Goal: Task Accomplishment & Management: Manage account settings

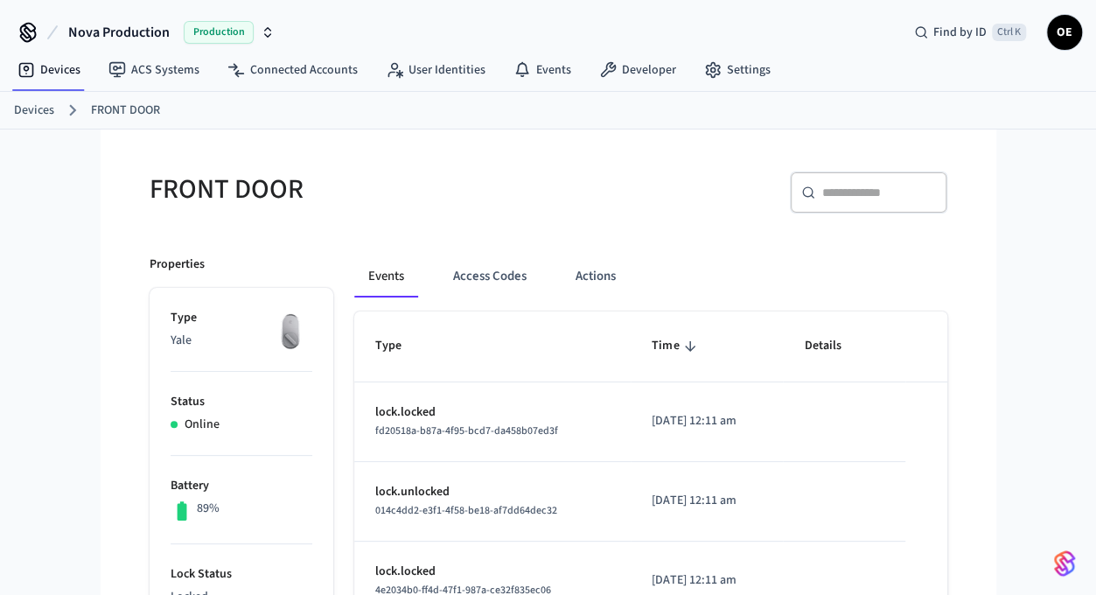
click at [1057, 111] on ol "Devices FRONT DOOR" at bounding box center [555, 110] width 1082 height 23
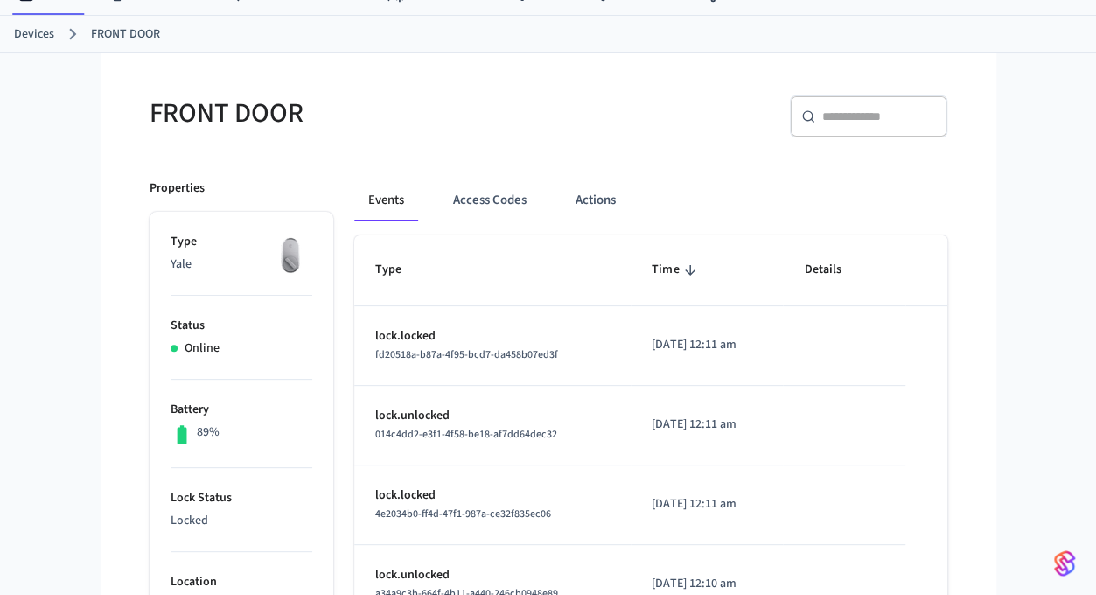
scroll to position [175, 0]
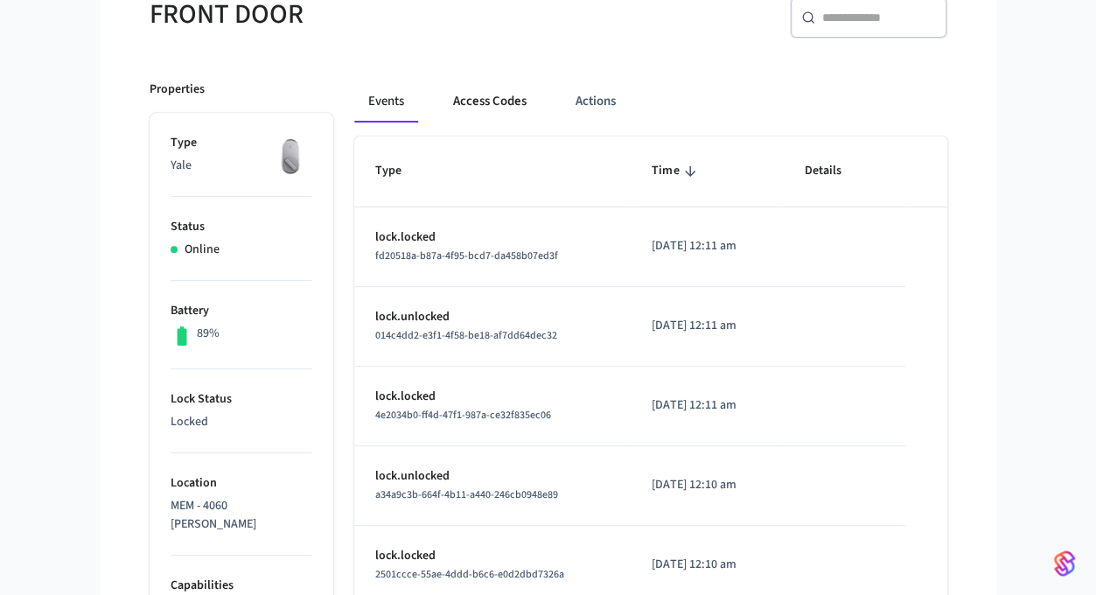
click at [487, 104] on button "Access Codes" at bounding box center [489, 101] width 101 height 42
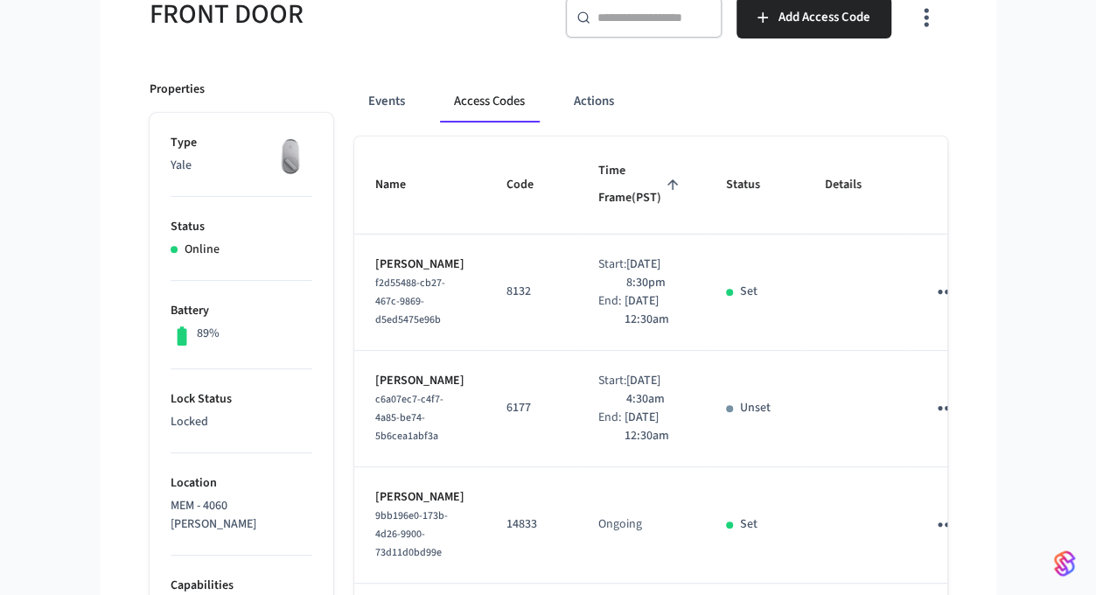
click at [697, 36] on div "​ ​" at bounding box center [643, 18] width 157 height 42
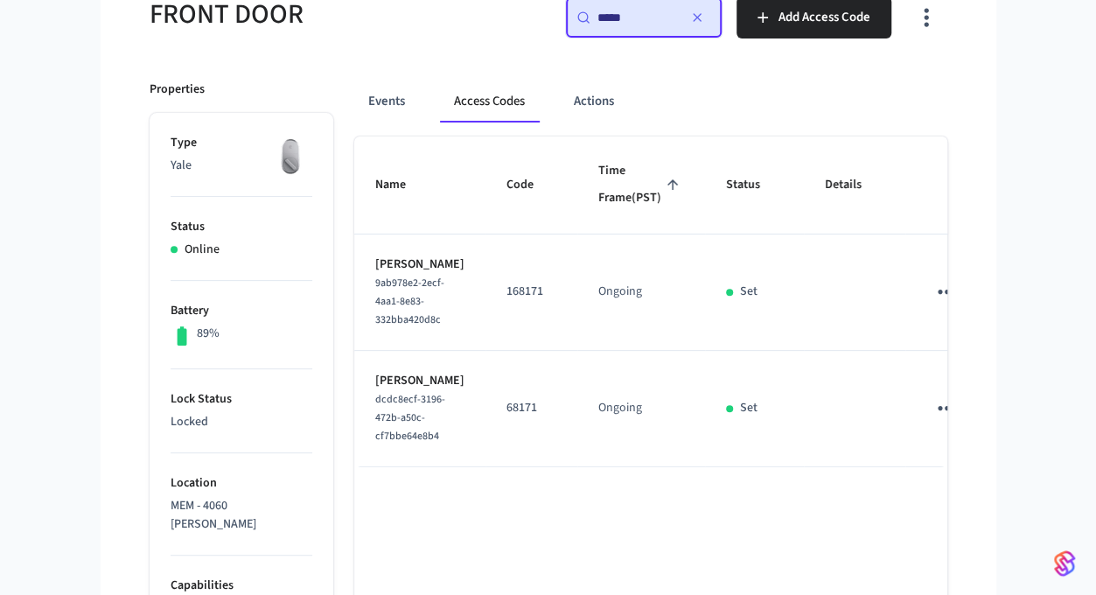
scroll to position [350, 0]
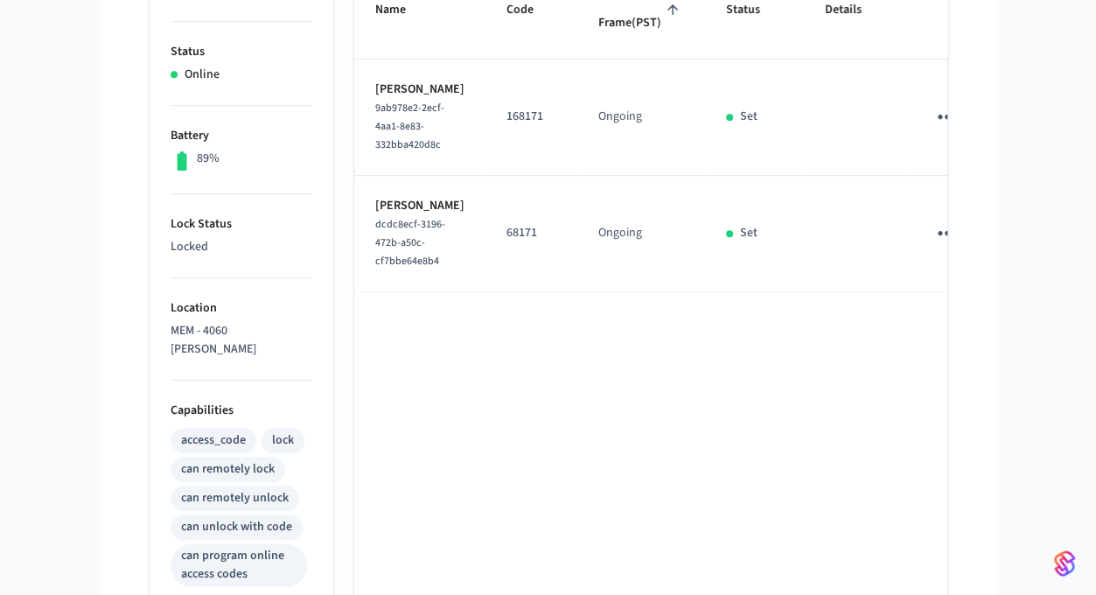
type input "*****"
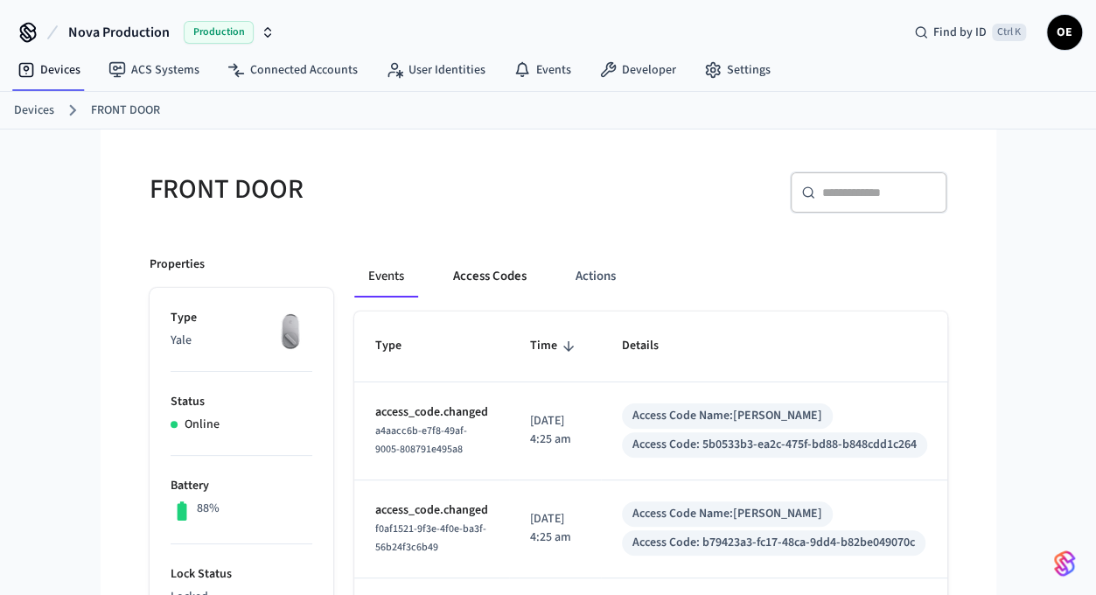
click at [501, 292] on button "Access Codes" at bounding box center [489, 276] width 101 height 42
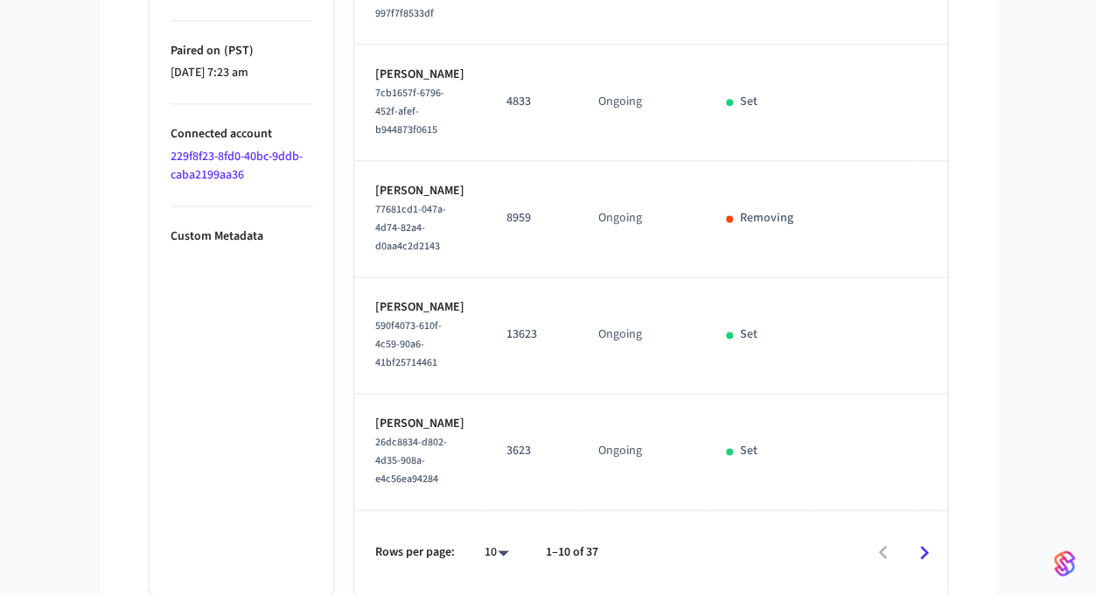
scroll to position [1429, 0]
click at [922, 546] on icon "Go to next page" at bounding box center [923, 552] width 27 height 27
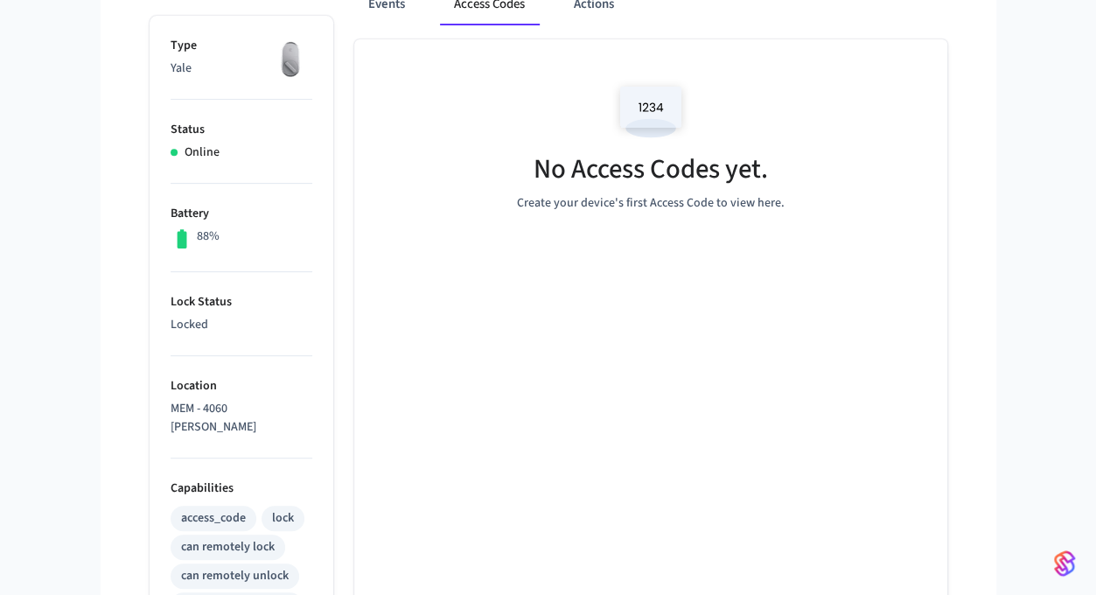
scroll to position [0, 0]
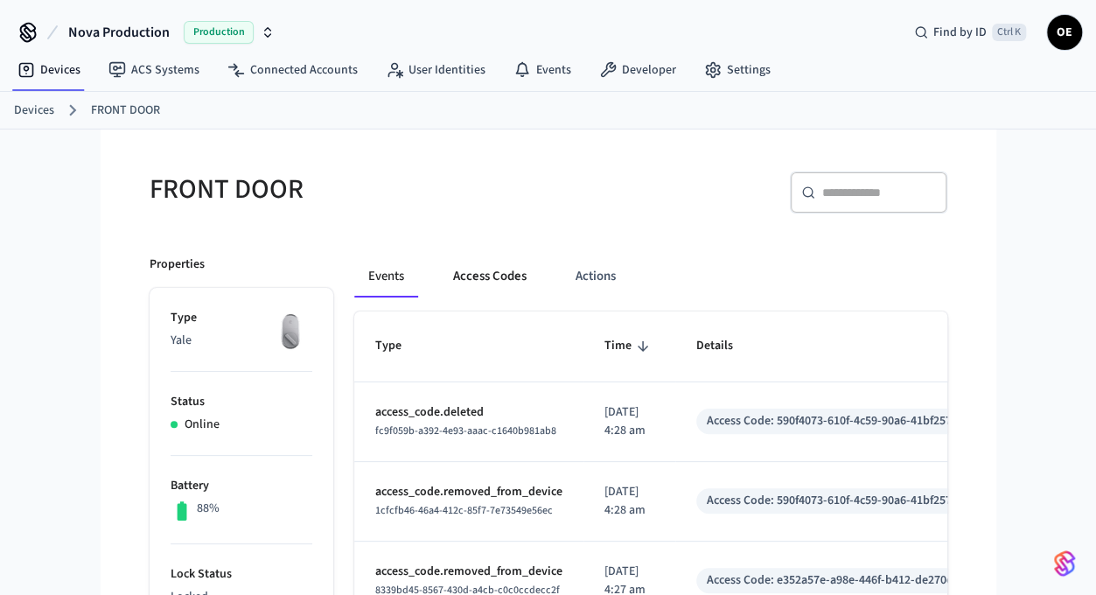
click at [481, 272] on button "Access Codes" at bounding box center [489, 276] width 101 height 42
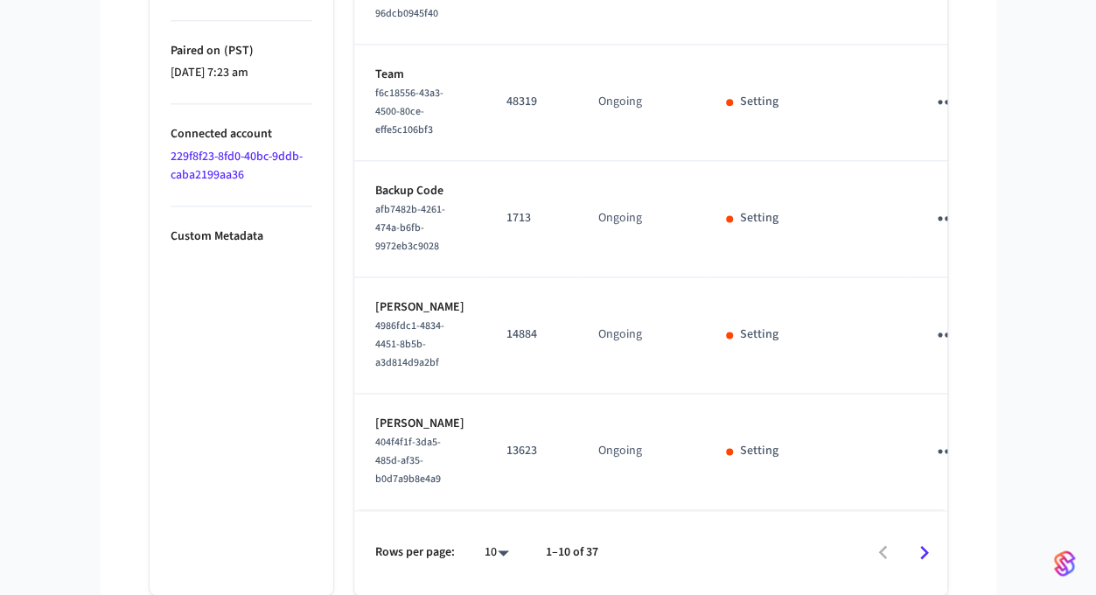
scroll to position [787, 0]
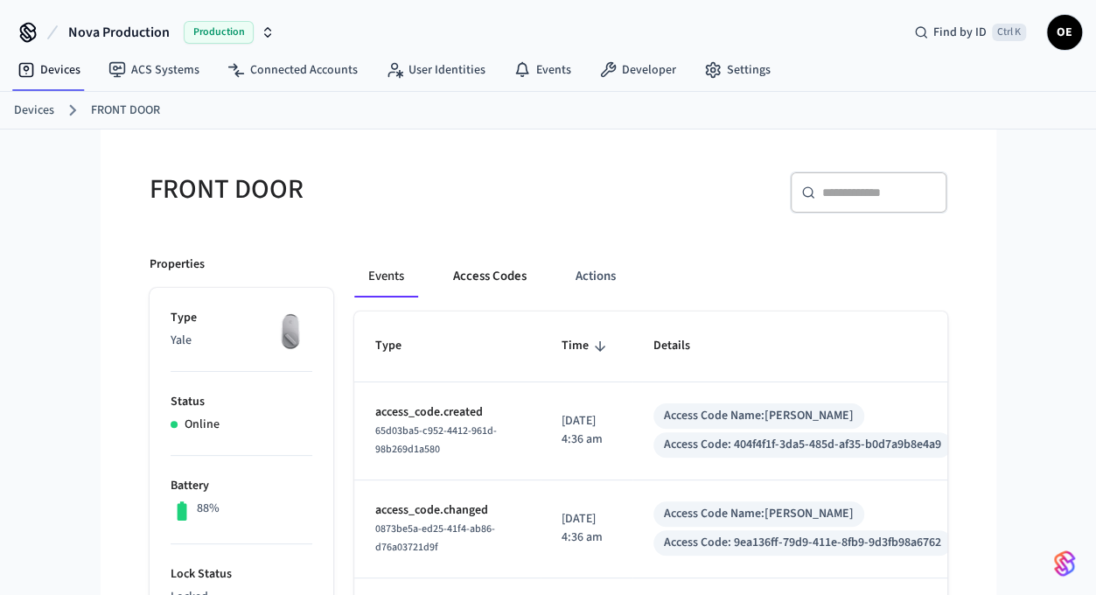
click at [483, 266] on button "Access Codes" at bounding box center [489, 276] width 101 height 42
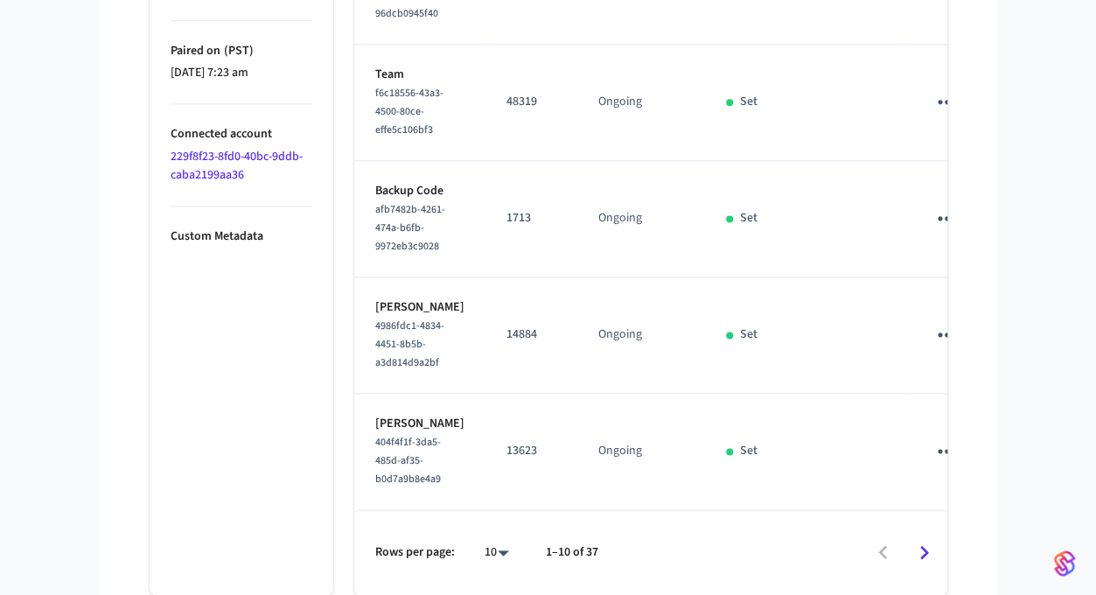
scroll to position [1392, 0]
click at [909, 539] on button "Go to next page" at bounding box center [923, 552] width 41 height 41
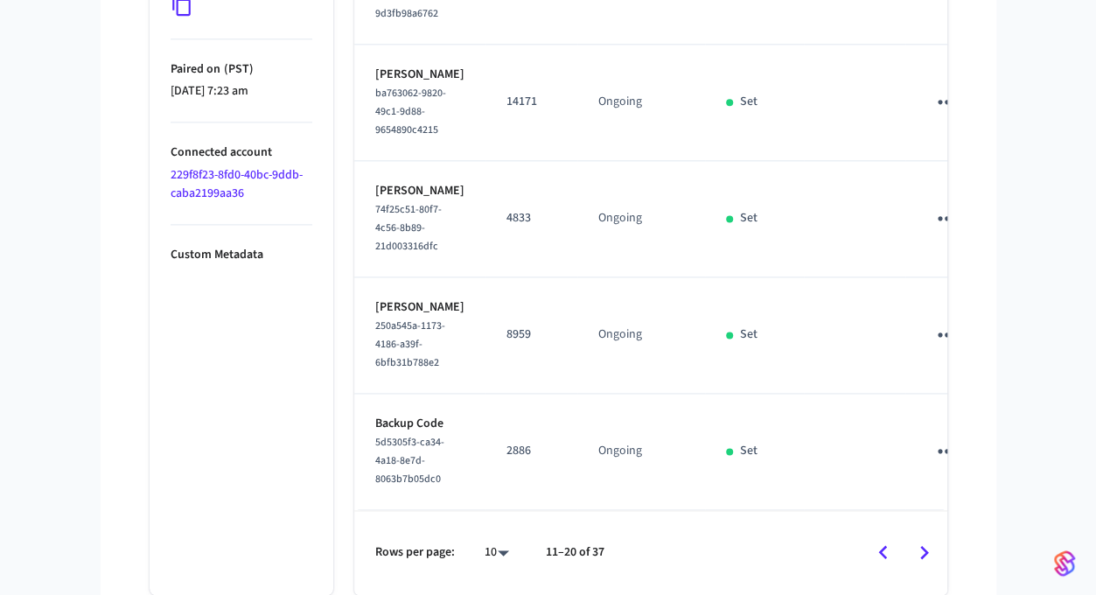
scroll to position [1411, 0]
click at [920, 552] on icon "Go to next page" at bounding box center [923, 552] width 27 height 27
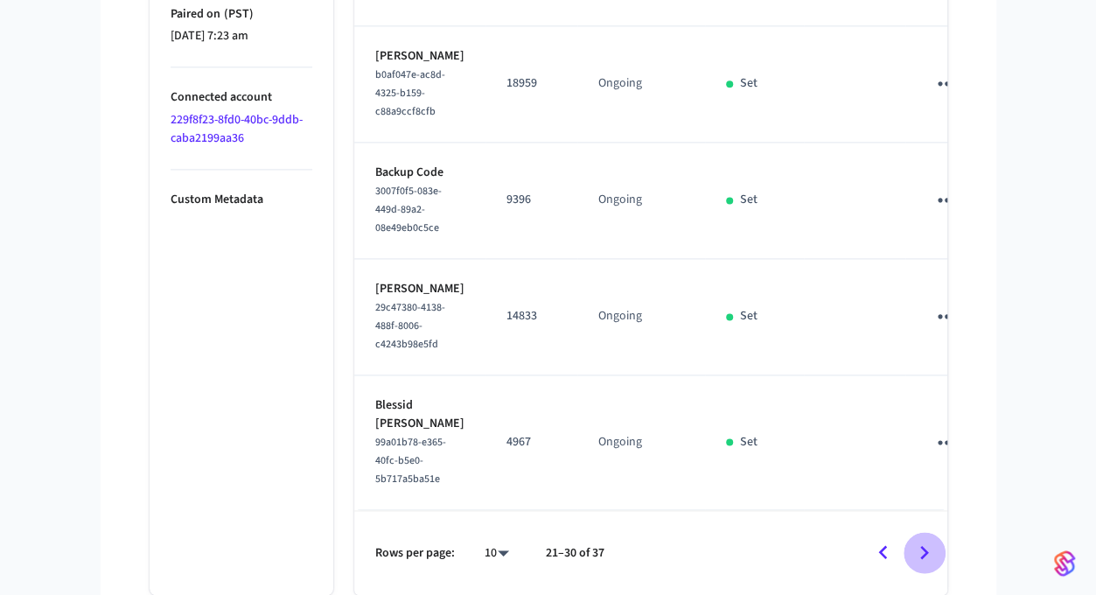
click at [931, 541] on icon "Go to next page" at bounding box center [923, 552] width 27 height 27
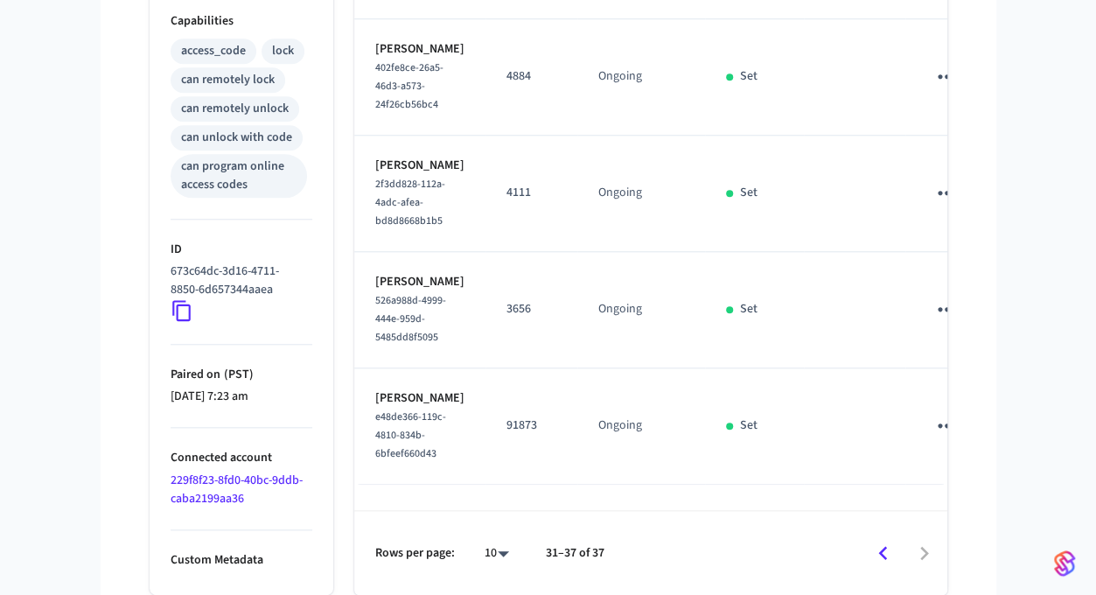
scroll to position [989, 0]
